Goal: Transaction & Acquisition: Purchase product/service

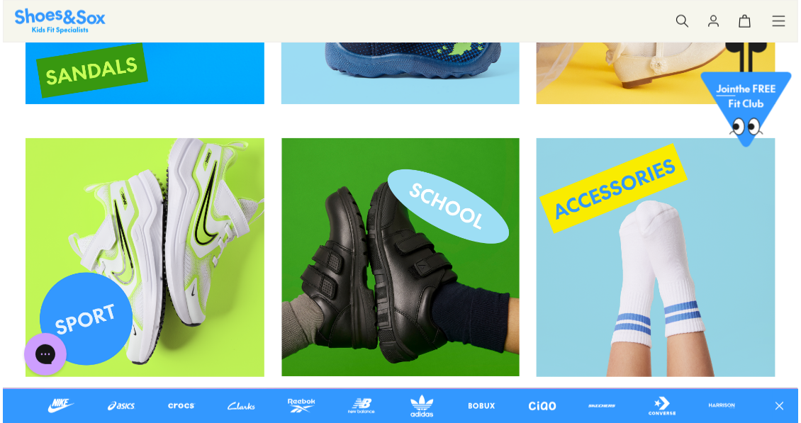
scroll to position [2064, 0]
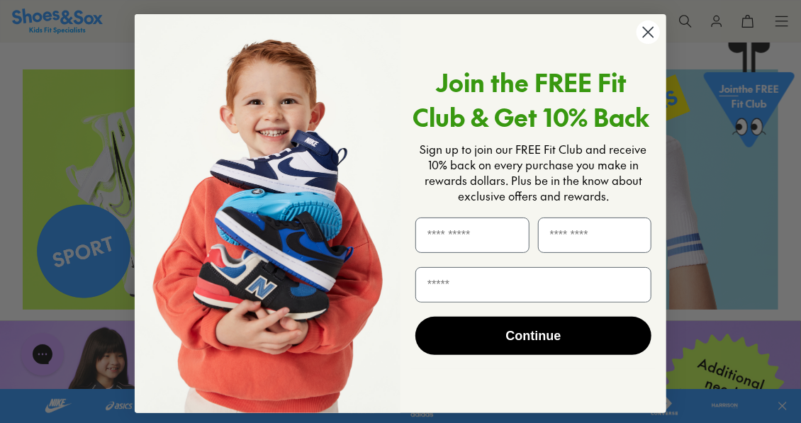
click at [647, 38] on circle "Close dialog" at bounding box center [647, 32] width 23 height 23
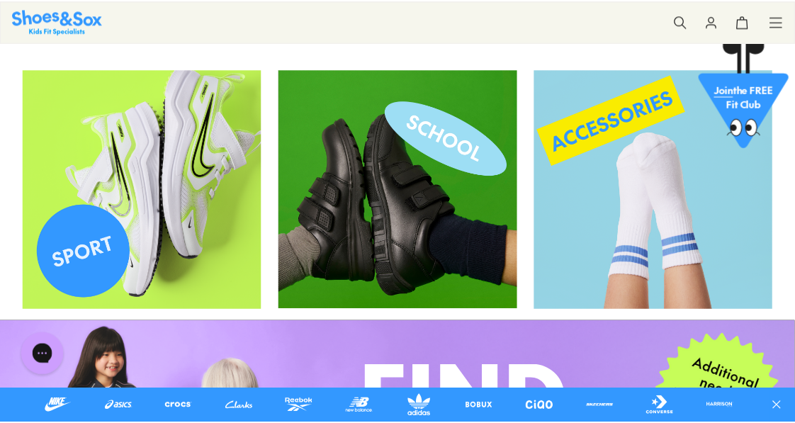
scroll to position [2055, 0]
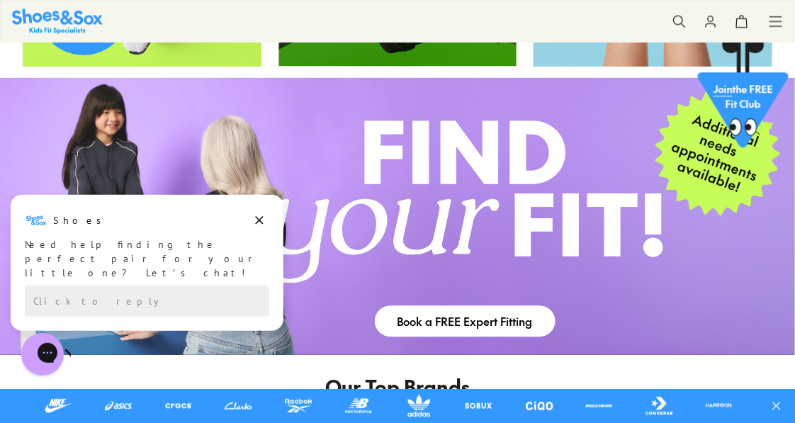
scroll to position [2339, 0]
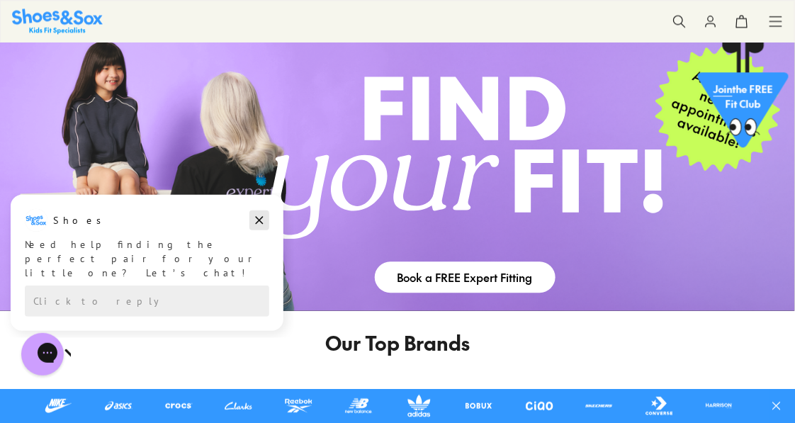
click at [260, 219] on icon "Dismiss campaign" at bounding box center [260, 220] width 8 height 8
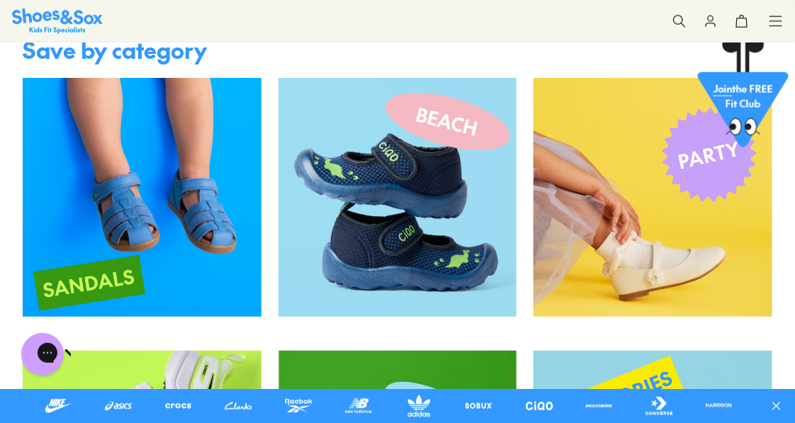
scroll to position [1843, 0]
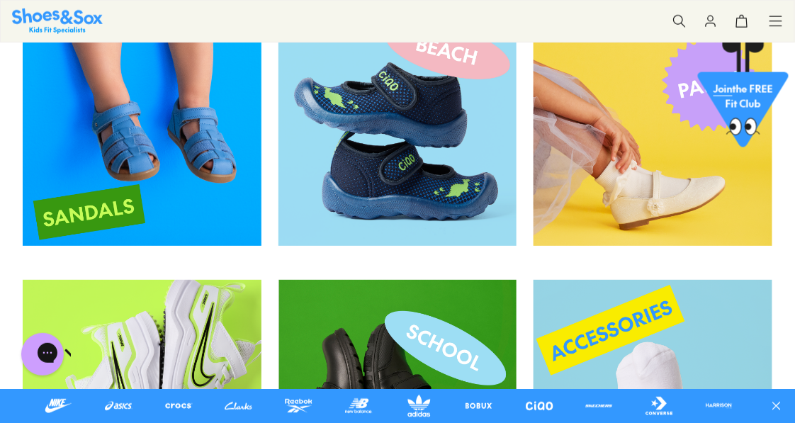
click at [160, 133] on img at bounding box center [142, 126] width 239 height 239
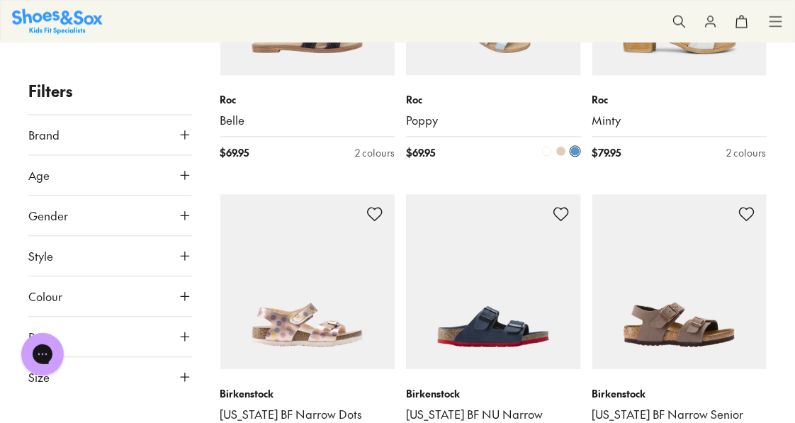
scroll to position [2197, 0]
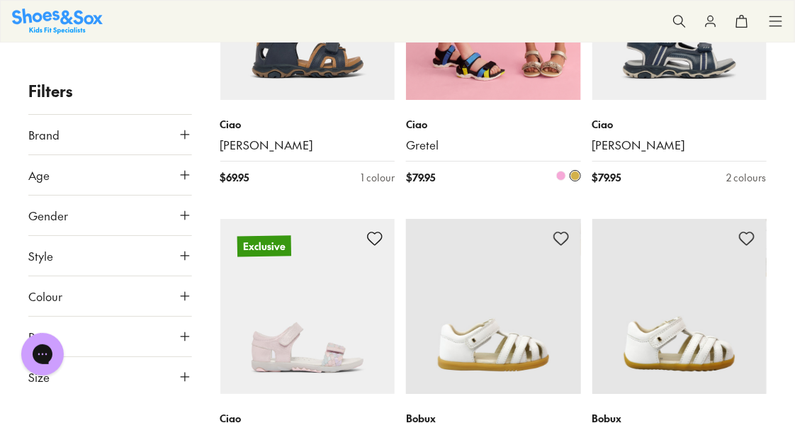
scroll to position [4323, 0]
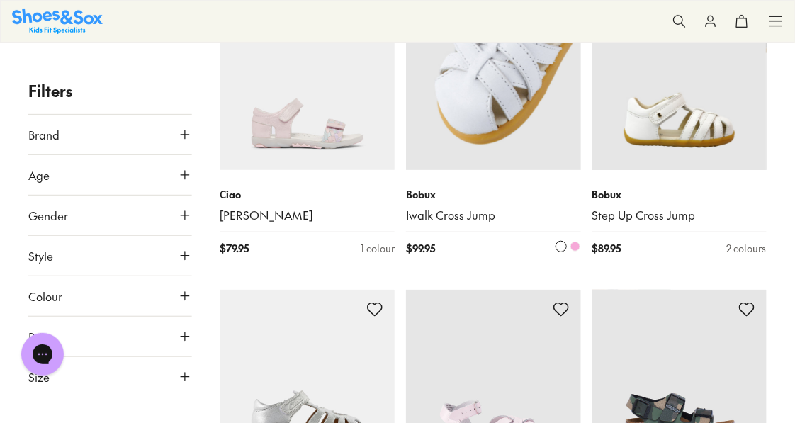
type input "***"
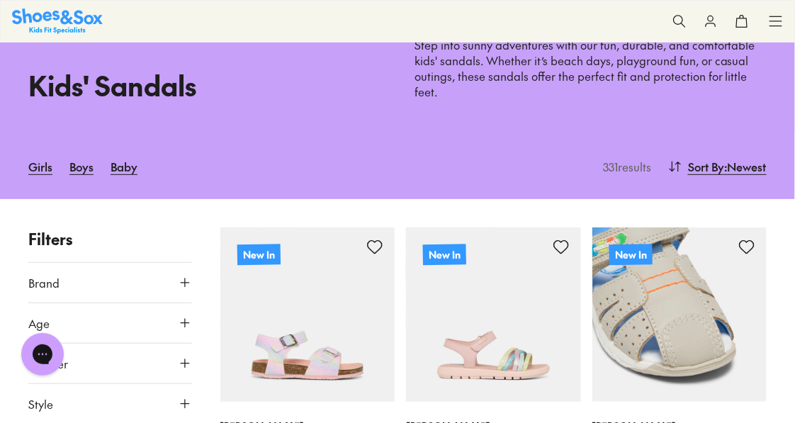
scroll to position [213, 0]
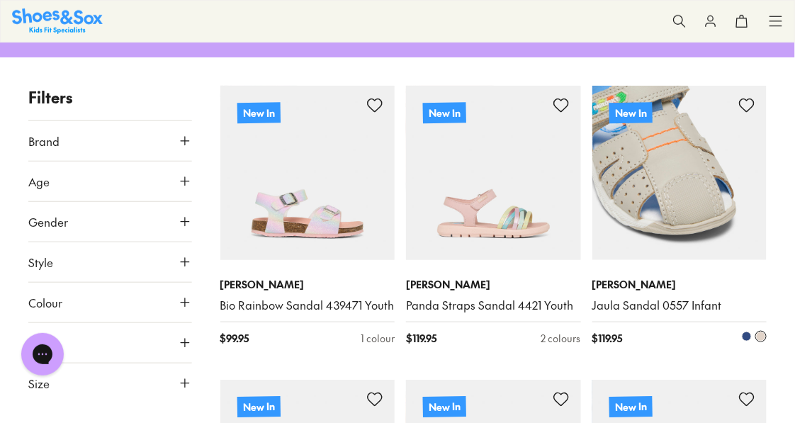
click at [749, 337] on span at bounding box center [747, 337] width 10 height 10
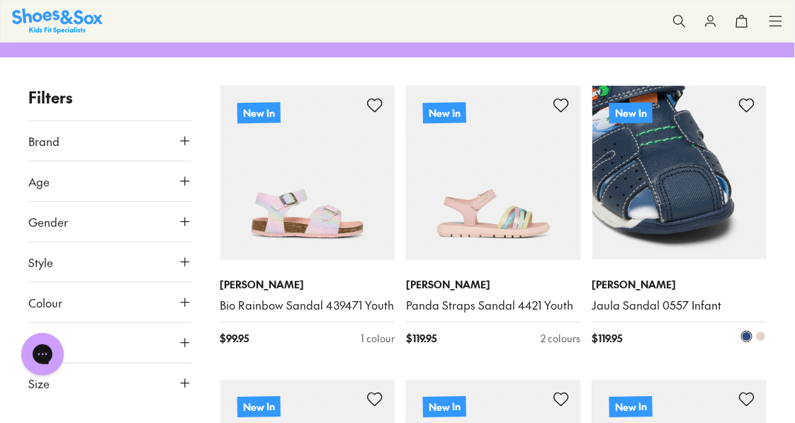
click at [646, 115] on p "New In" at bounding box center [630, 113] width 45 height 25
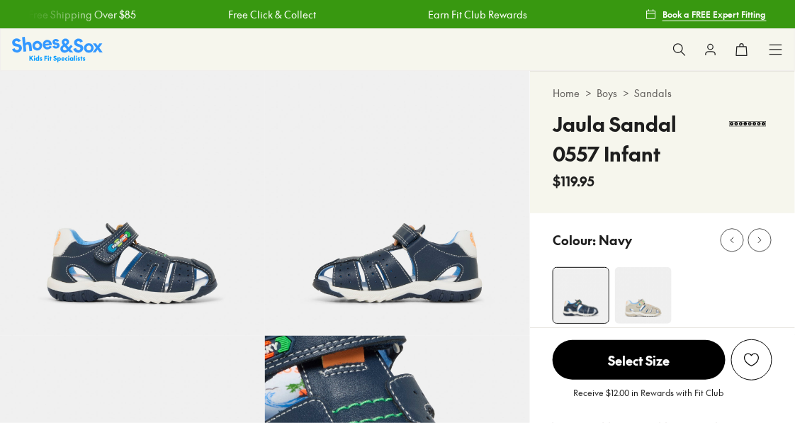
select select "*"
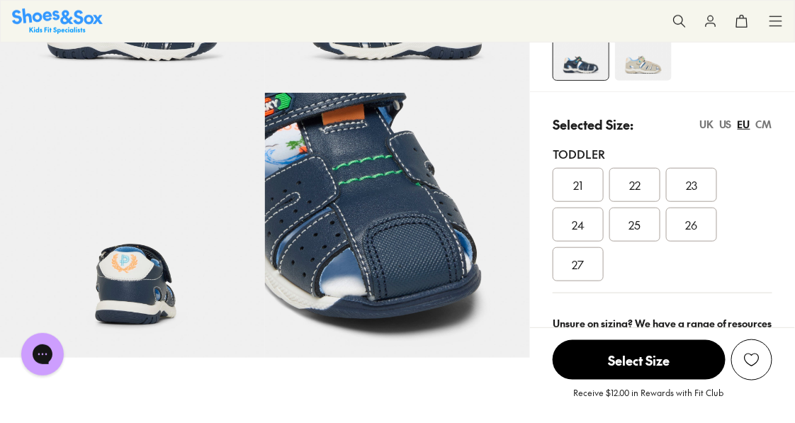
scroll to position [354, 0]
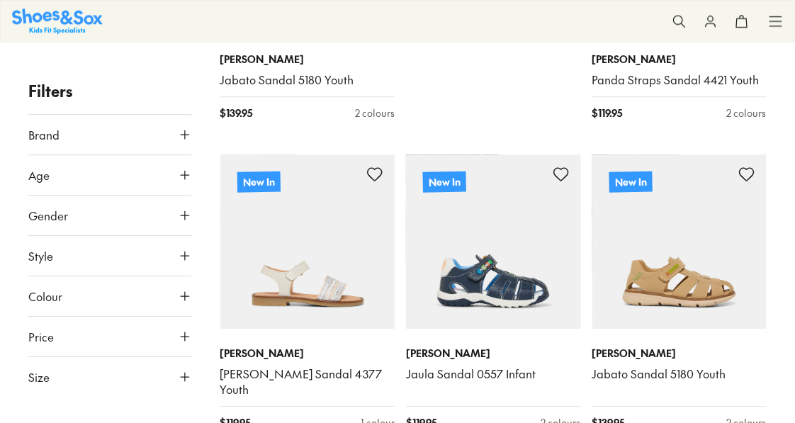
click at [38, 170] on span "Age" at bounding box center [38, 175] width 21 height 17
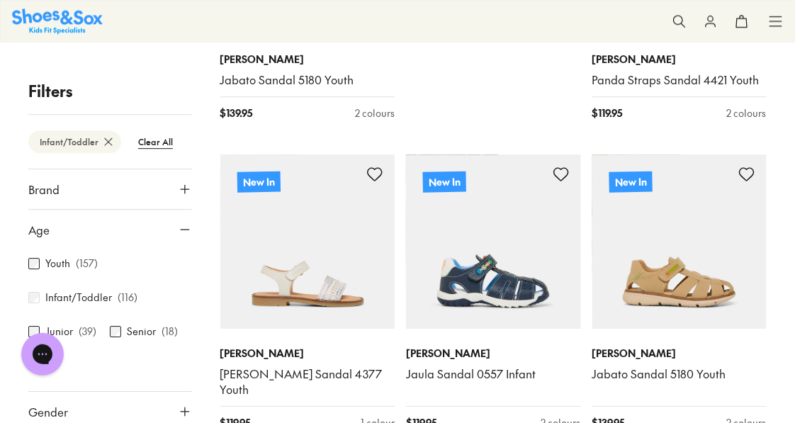
scroll to position [198, 0]
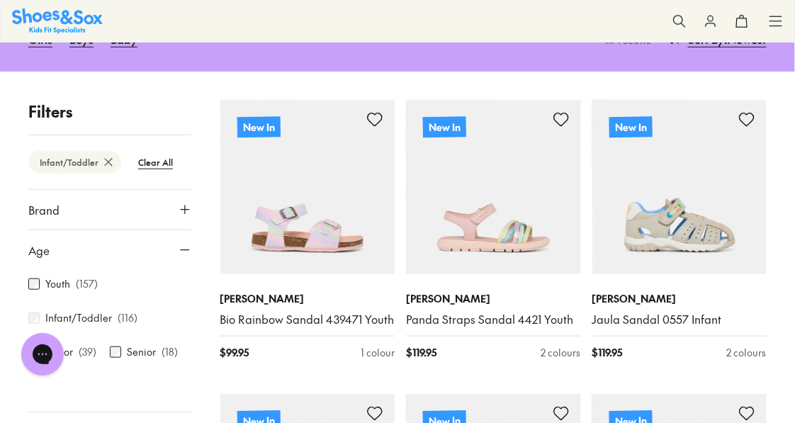
type input "***"
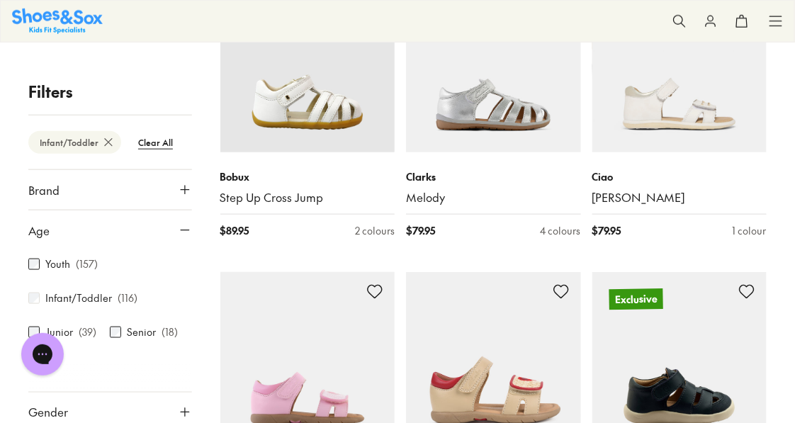
scroll to position [1687, 0]
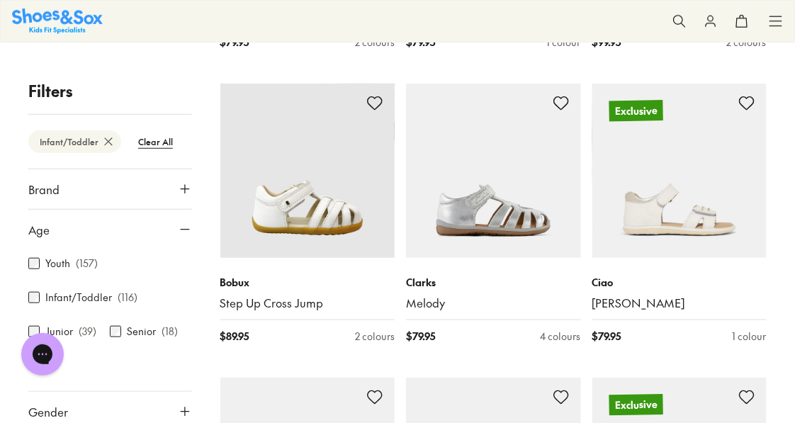
click at [55, 21] on img at bounding box center [57, 21] width 91 height 25
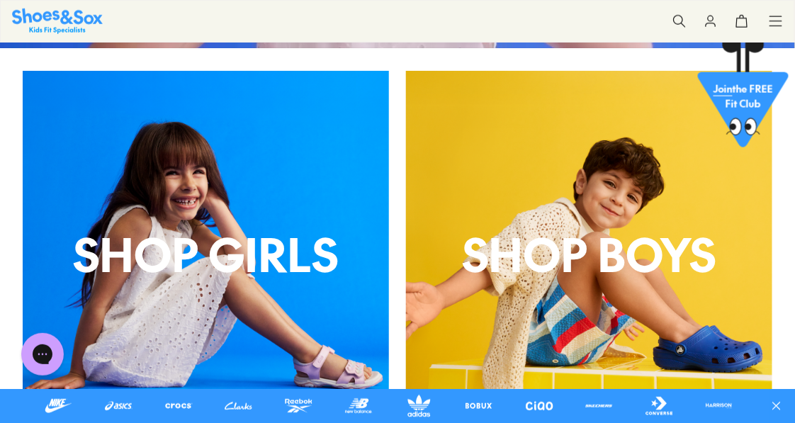
scroll to position [425, 0]
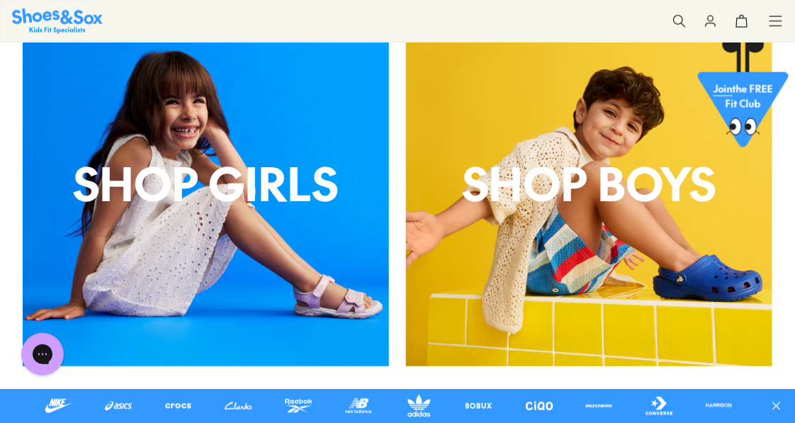
click at [705, 193] on p "shop boys" at bounding box center [589, 183] width 366 height 68
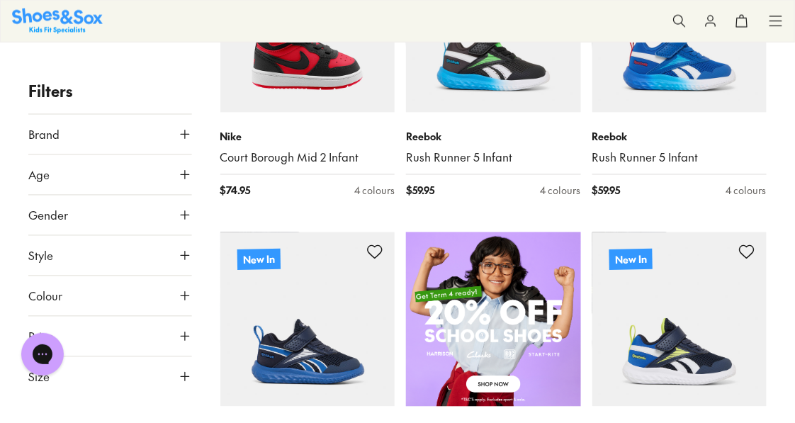
scroll to position [638, 0]
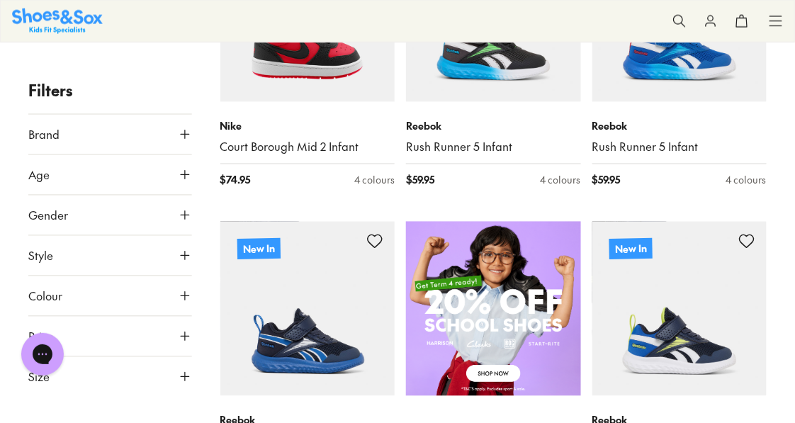
click at [46, 297] on span "Colour" at bounding box center [45, 296] width 34 height 17
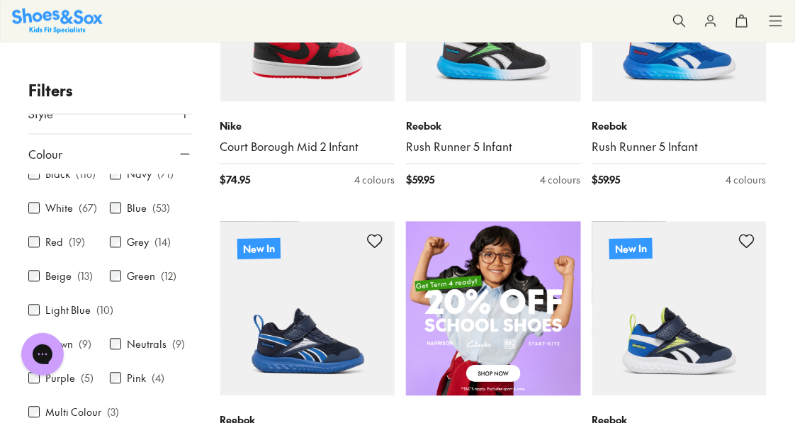
scroll to position [2, 0]
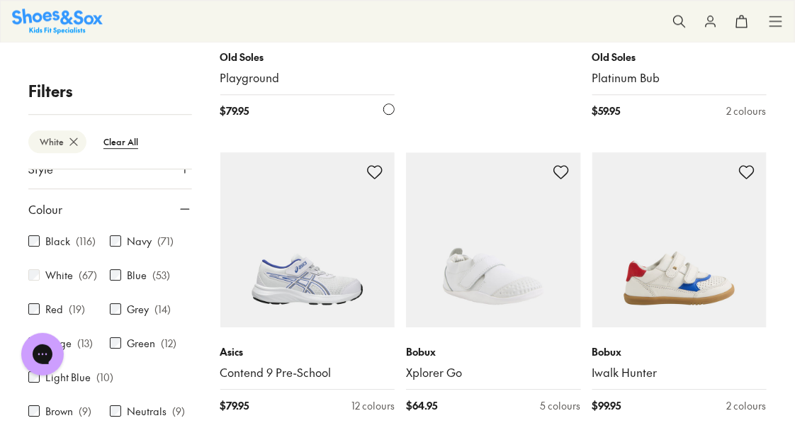
scroll to position [1006, 0]
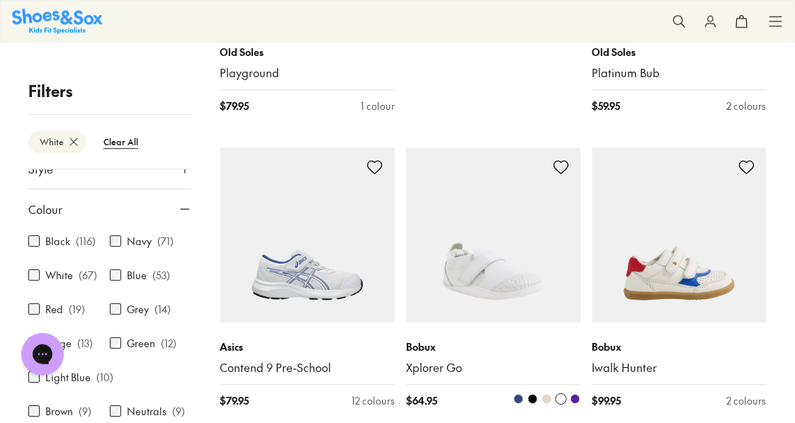
click at [517, 399] on span at bounding box center [519, 399] width 10 height 10
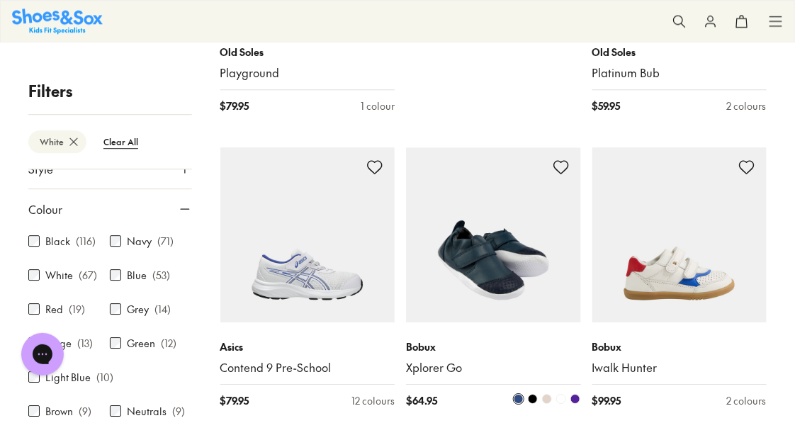
click at [533, 401] on span at bounding box center [533, 399] width 10 height 10
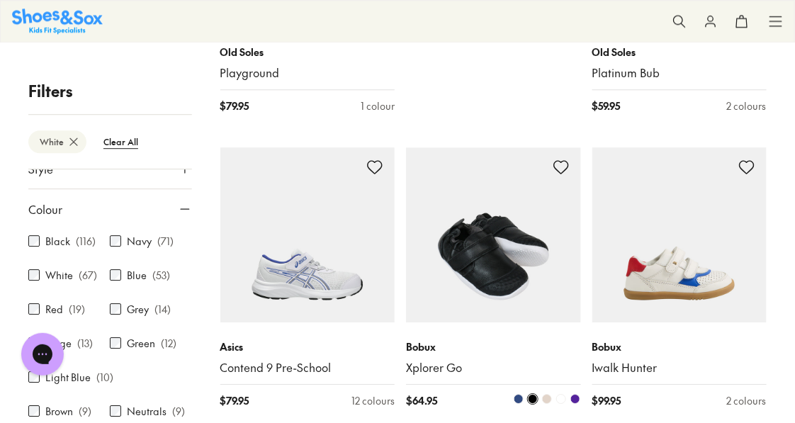
click at [546, 398] on span at bounding box center [547, 399] width 10 height 10
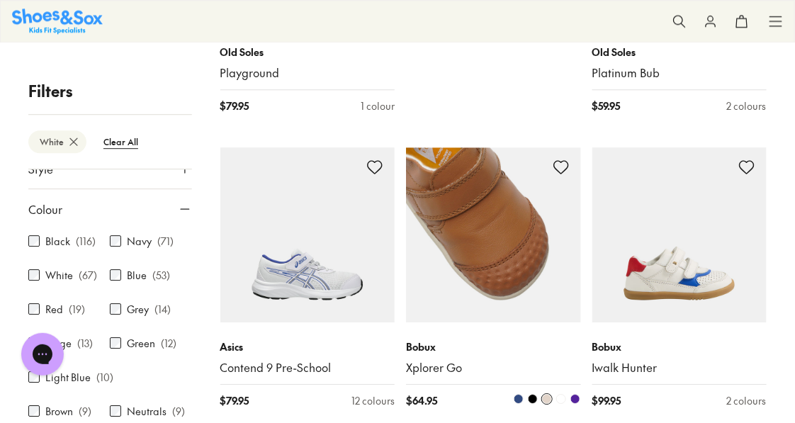
click at [556, 398] on span at bounding box center [561, 399] width 10 height 10
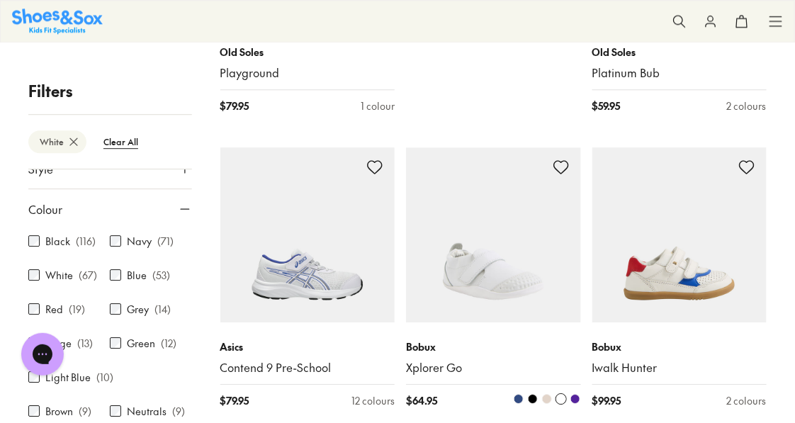
click at [576, 397] on span at bounding box center [576, 399] width 10 height 10
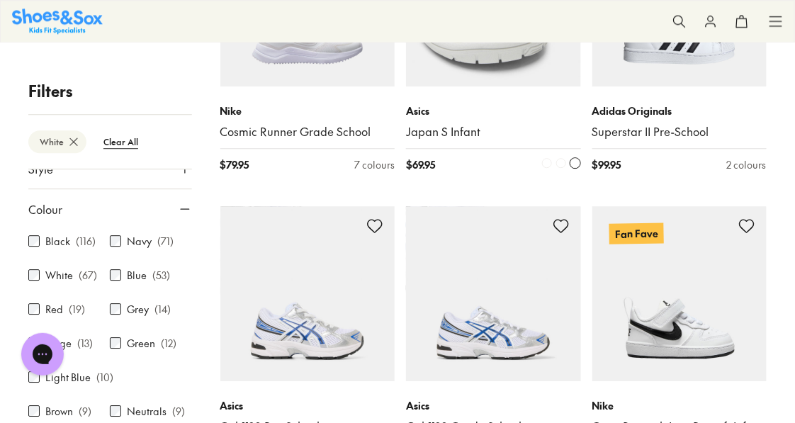
scroll to position [2424, 0]
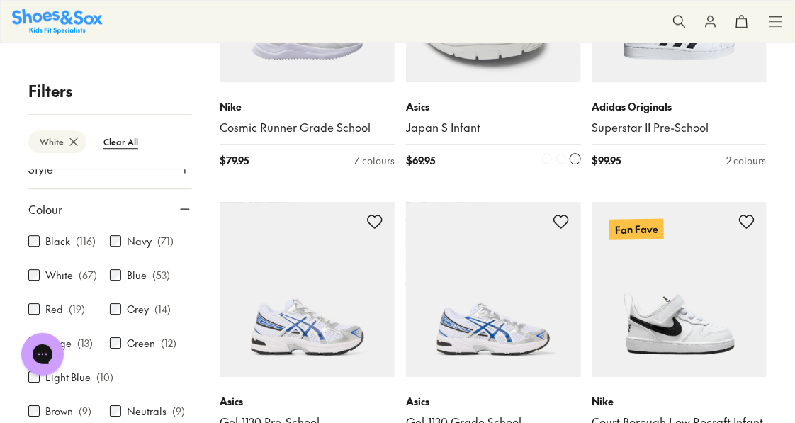
click at [560, 156] on span at bounding box center [561, 159] width 10 height 10
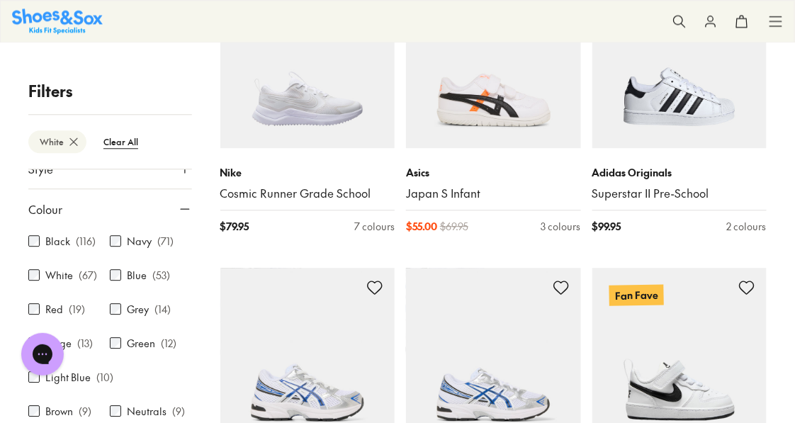
scroll to position [2282, 0]
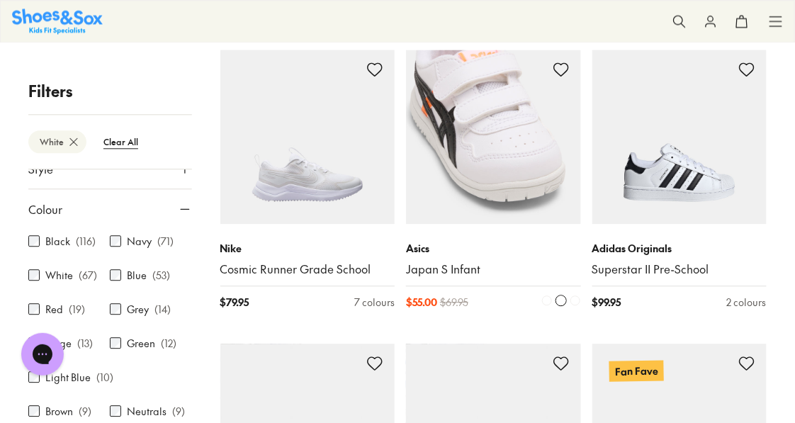
click at [469, 155] on img at bounding box center [493, 137] width 175 height 175
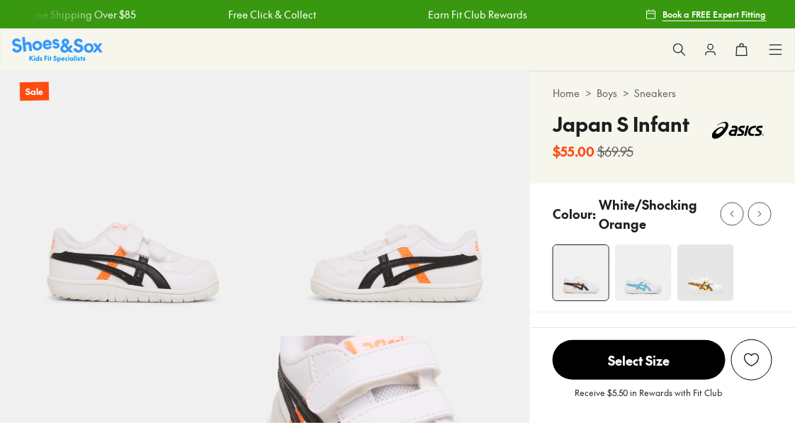
select select "*"
click at [704, 279] on img at bounding box center [706, 273] width 57 height 57
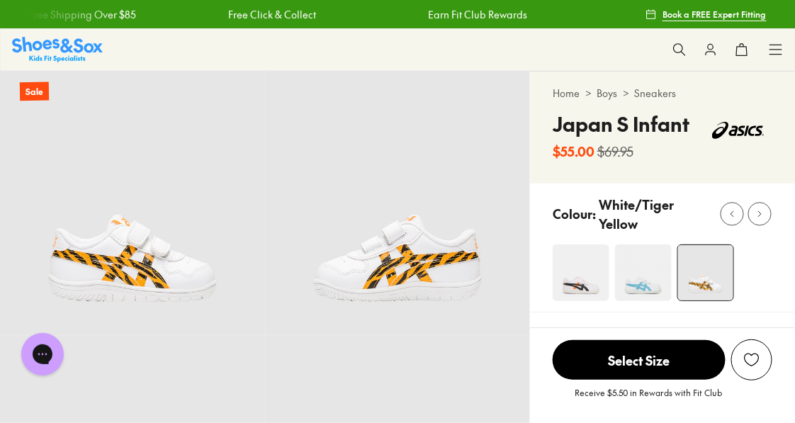
select select "*"
click at [326, 155] on img at bounding box center [397, 203] width 265 height 265
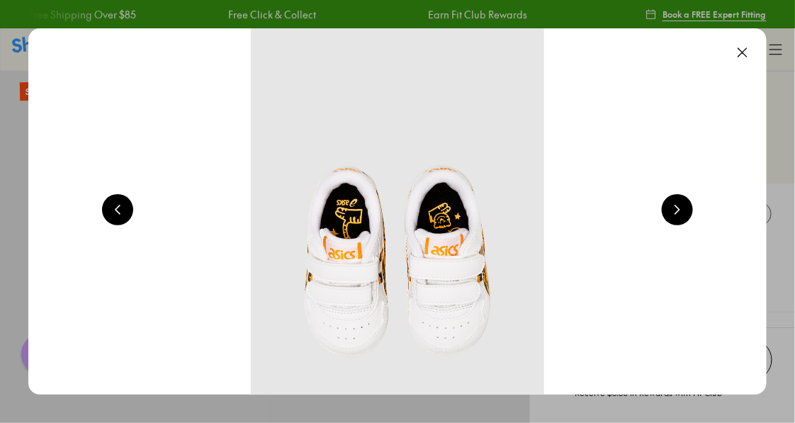
scroll to position [0, 1488]
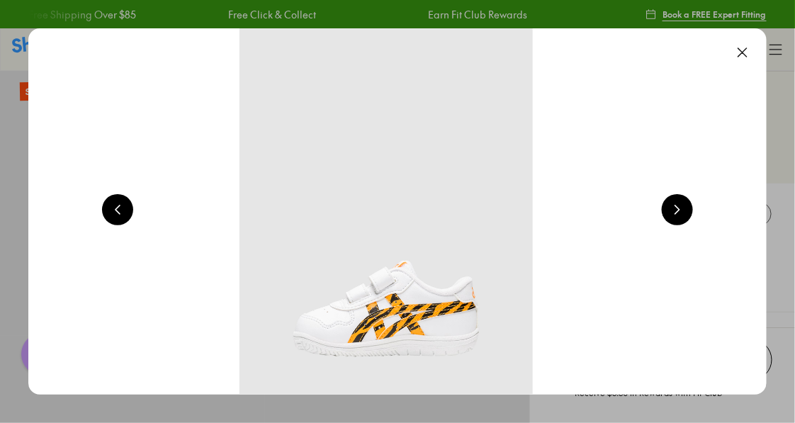
click at [746, 50] on button at bounding box center [742, 52] width 31 height 31
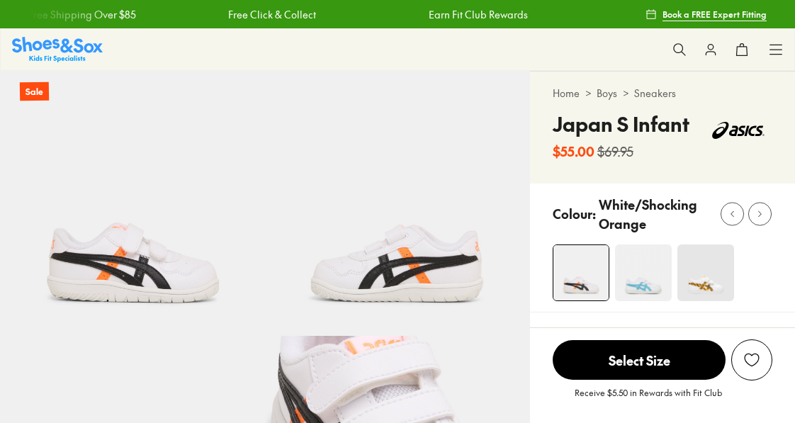
select select "*"
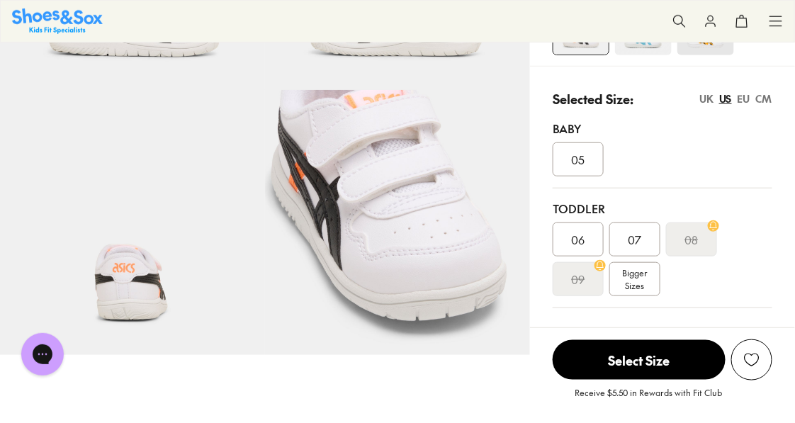
scroll to position [213, 0]
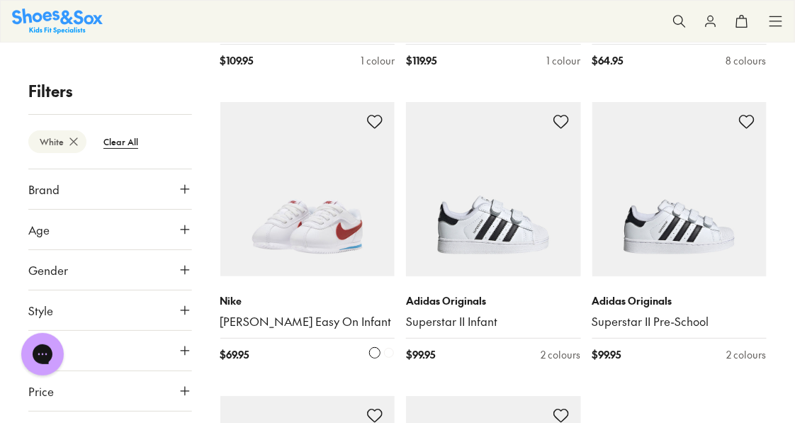
scroll to position [2835, 0]
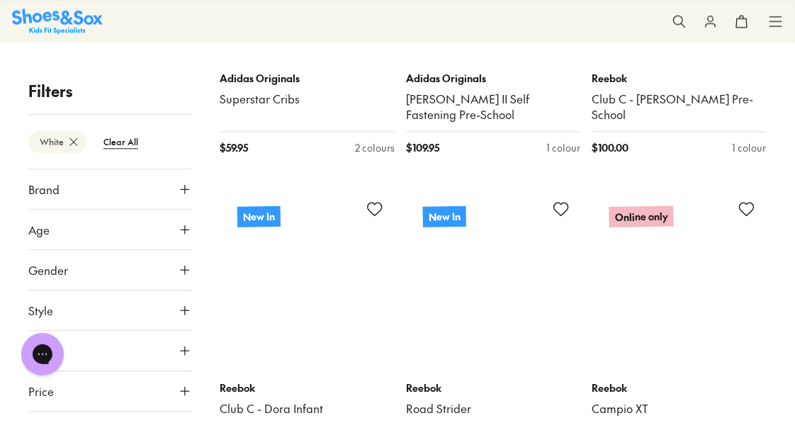
scroll to position [5032, 0]
